Goal: Communication & Community: Answer question/provide support

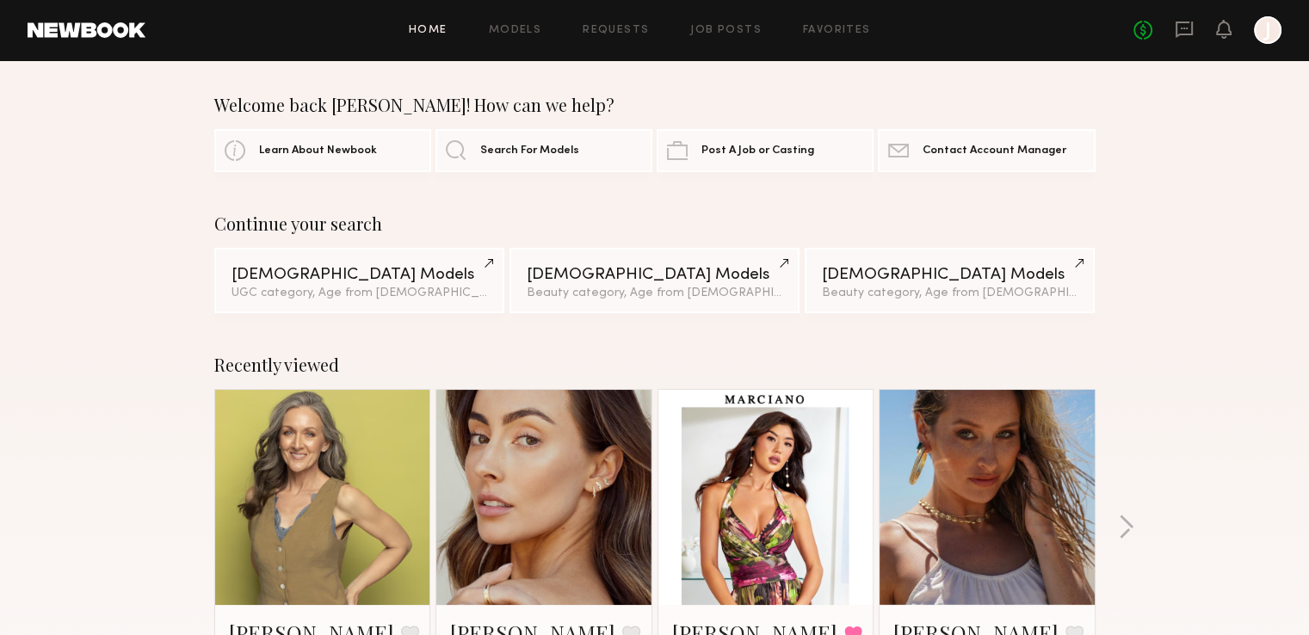
click at [1174, 25] on div "No fees up to $5,000 J" at bounding box center [1207, 30] width 148 height 28
click at [1180, 29] on icon at bounding box center [1184, 29] width 19 height 19
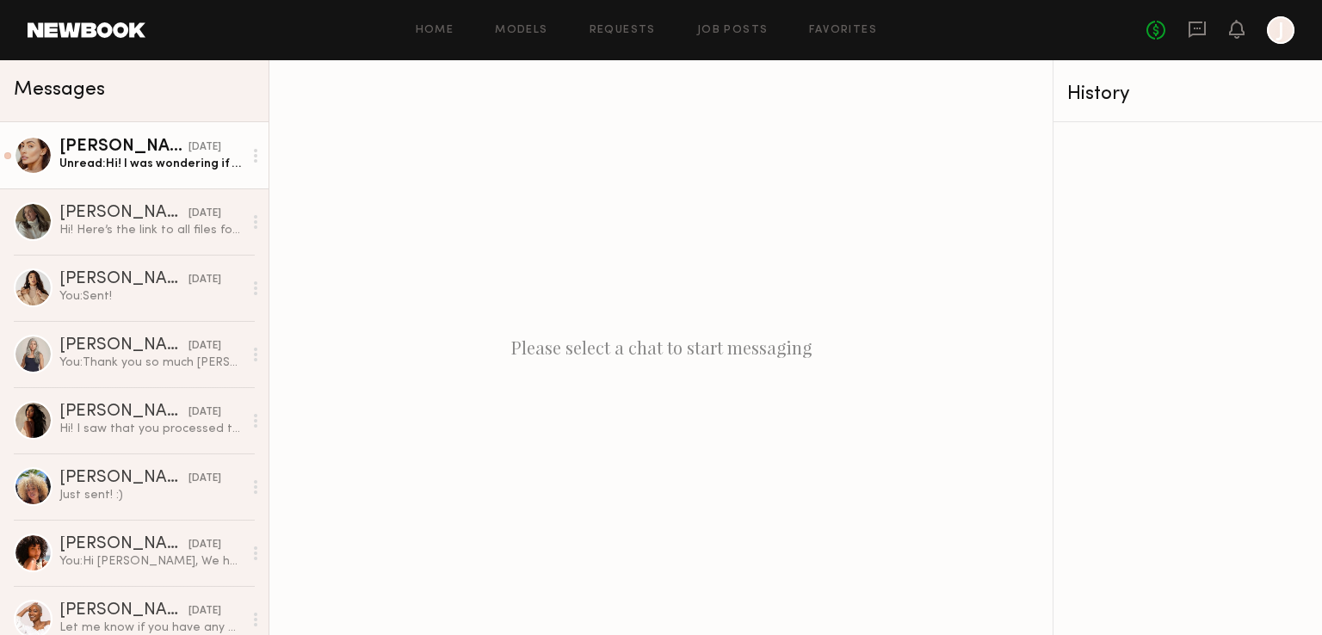
click at [128, 163] on div "Unread: Hi! I was wondering if it would be ok with you guys to deliver content …" at bounding box center [150, 164] width 183 height 16
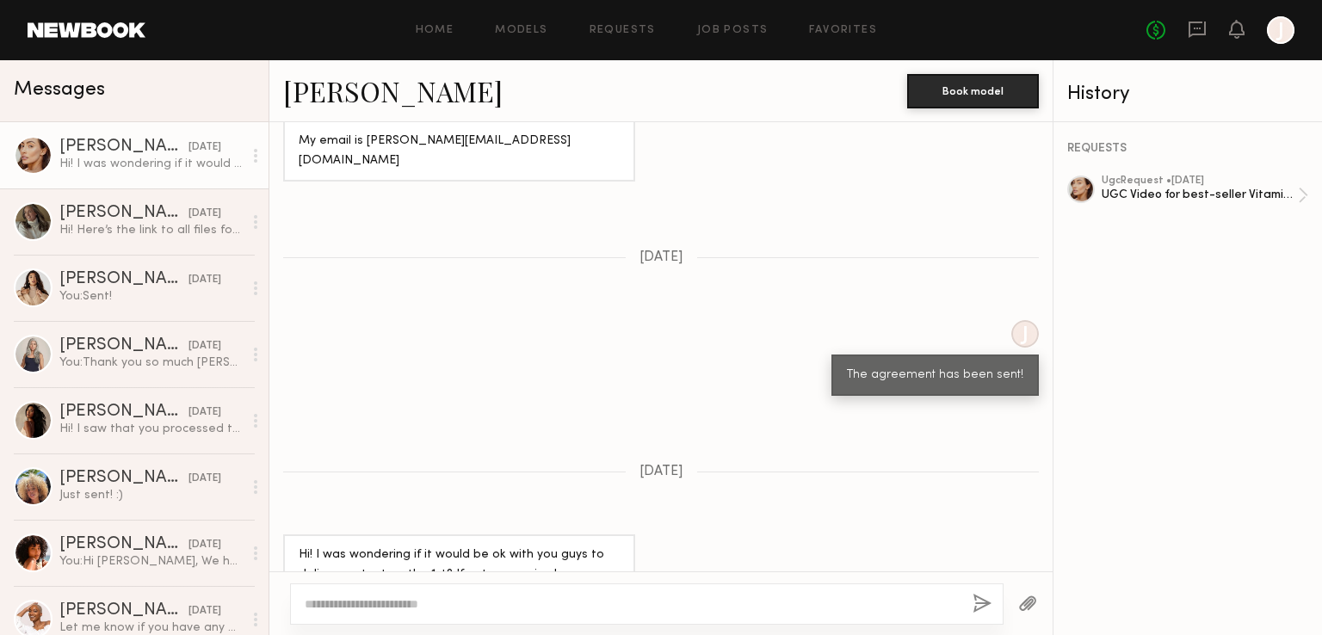
scroll to position [1220, 0]
click at [503, 589] on div at bounding box center [646, 603] width 713 height 41
click at [496, 603] on textarea at bounding box center [632, 603] width 654 height 17
